Goal: Information Seeking & Learning: Learn about a topic

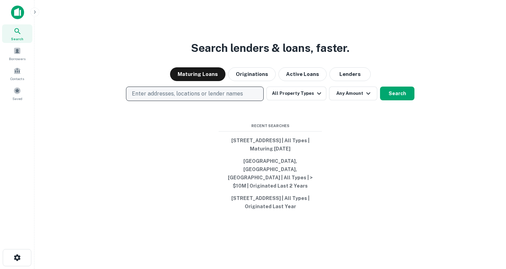
click at [185, 98] on p "Enter addresses, locations or lender names" at bounding box center [187, 94] width 111 height 8
type input "**********"
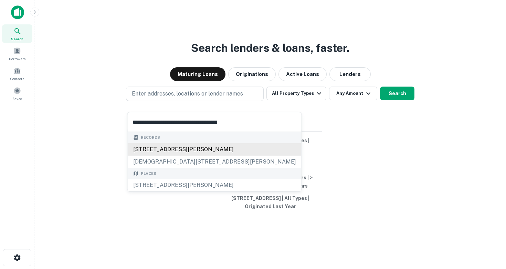
click at [190, 150] on div "[STREET_ADDRESS][PERSON_NAME]" at bounding box center [215, 149] width 174 height 12
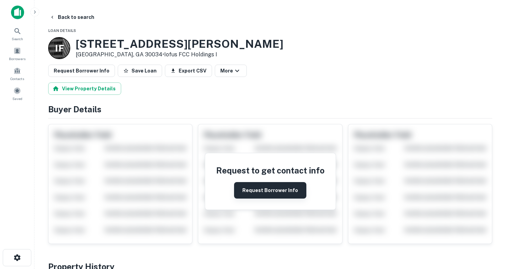
click at [278, 194] on button "Request Borrower Info" at bounding box center [270, 190] width 72 height 17
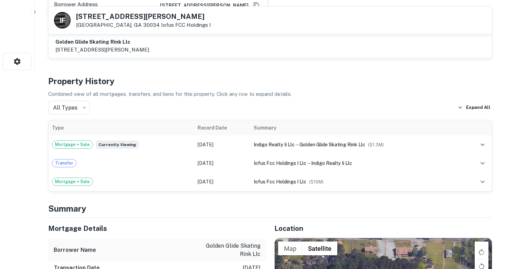
scroll to position [202, 0]
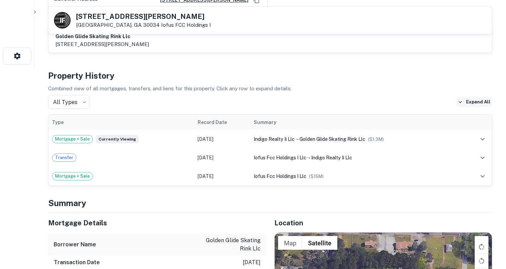
click at [476, 99] on button "Expand All" at bounding box center [474, 102] width 36 height 10
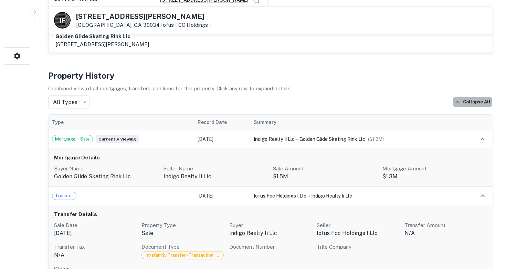
click at [476, 99] on button "Collapse All" at bounding box center [472, 102] width 39 height 10
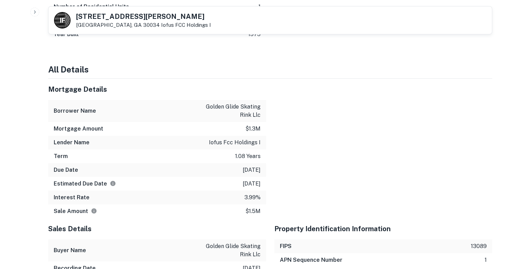
scroll to position [617, 0]
click at [225, 140] on p "iofus fcc holdings i" at bounding box center [235, 142] width 52 height 8
copy p "iofus fcc holdings i"
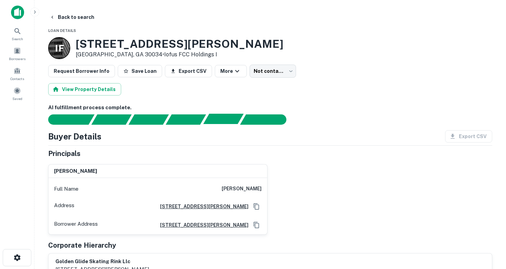
scroll to position [0, 0]
click at [126, 42] on h3 "[STREET_ADDRESS][PERSON_NAME]" at bounding box center [179, 43] width 207 height 13
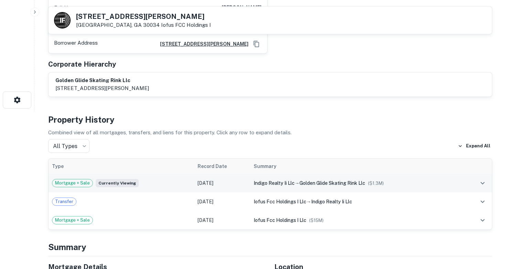
scroll to position [160, 0]
